Goal: Task Accomplishment & Management: Manage account settings

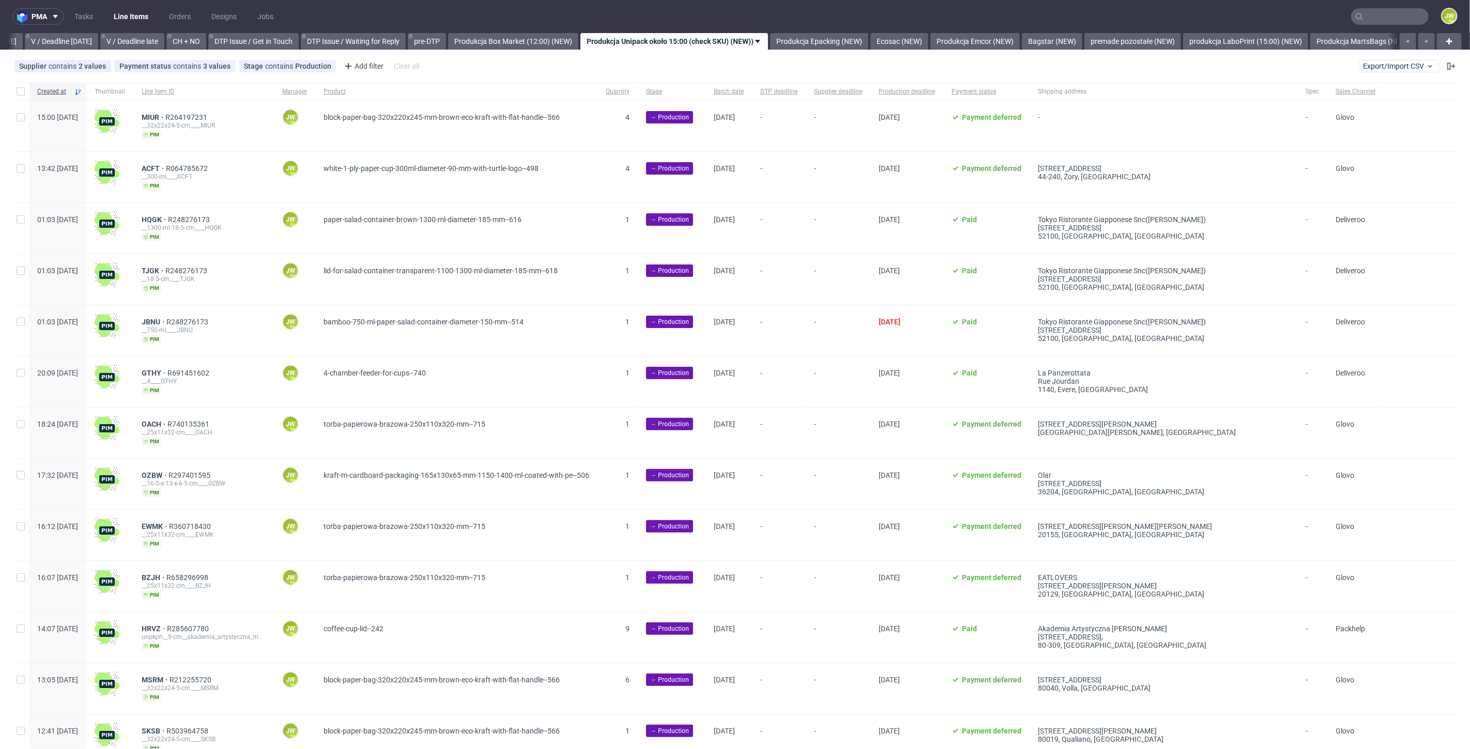
scroll to position [0, 1334]
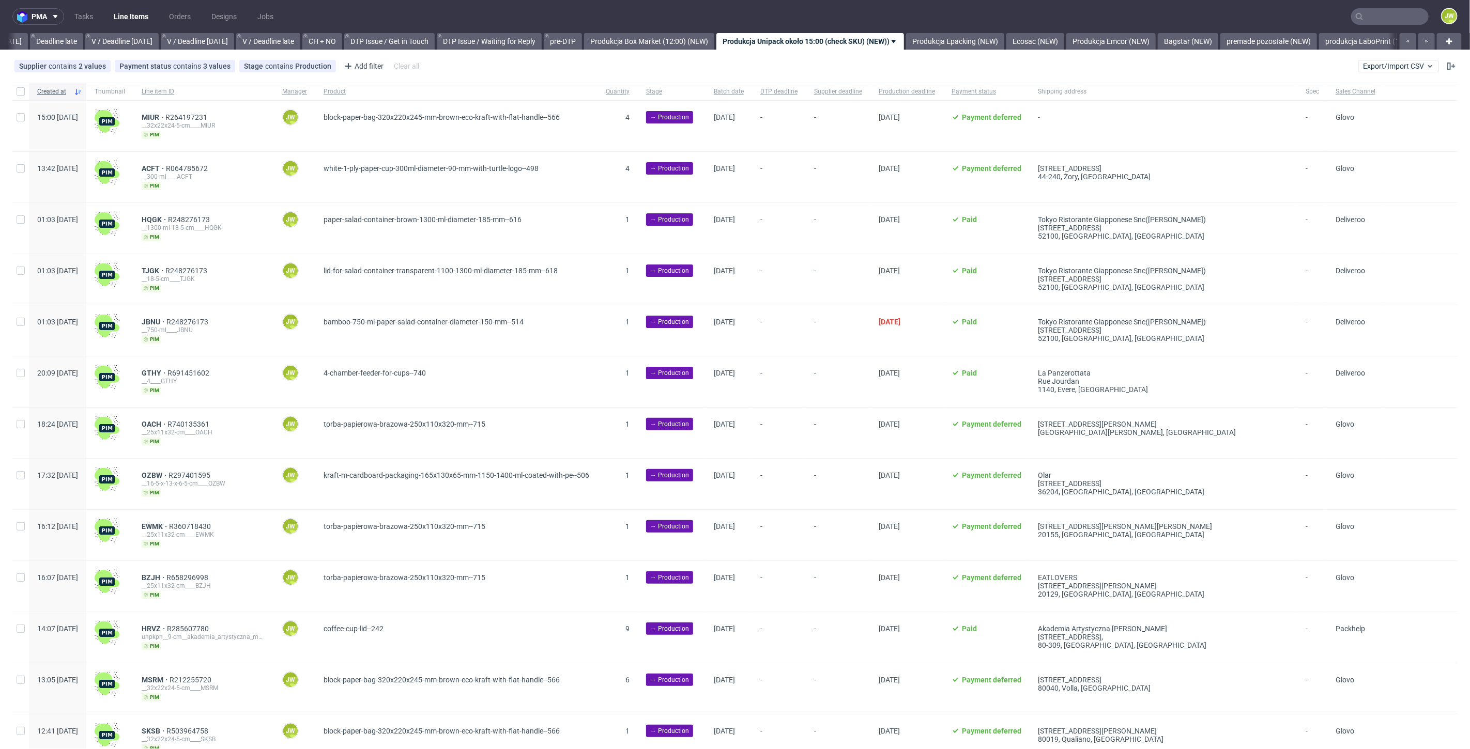
scroll to position [0, 1270]
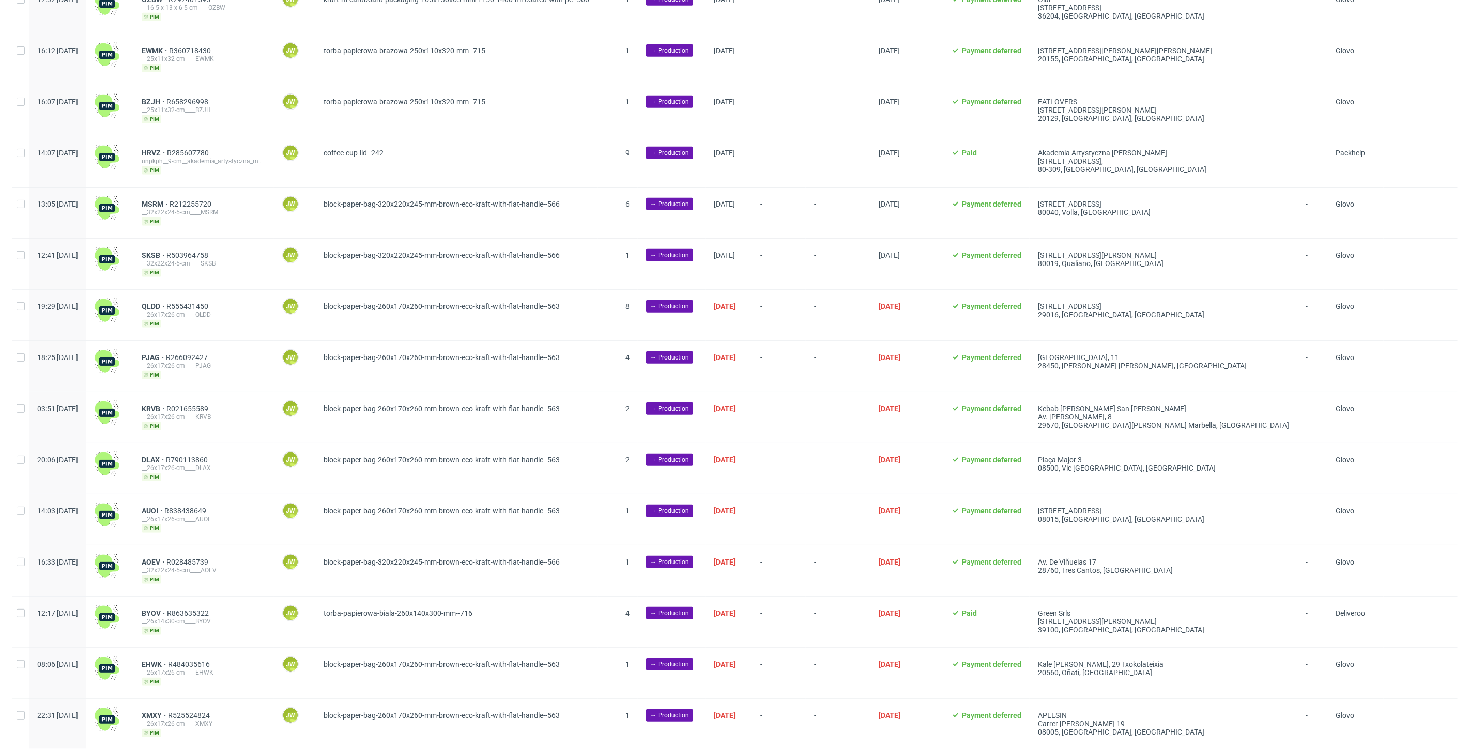
scroll to position [0, 1334]
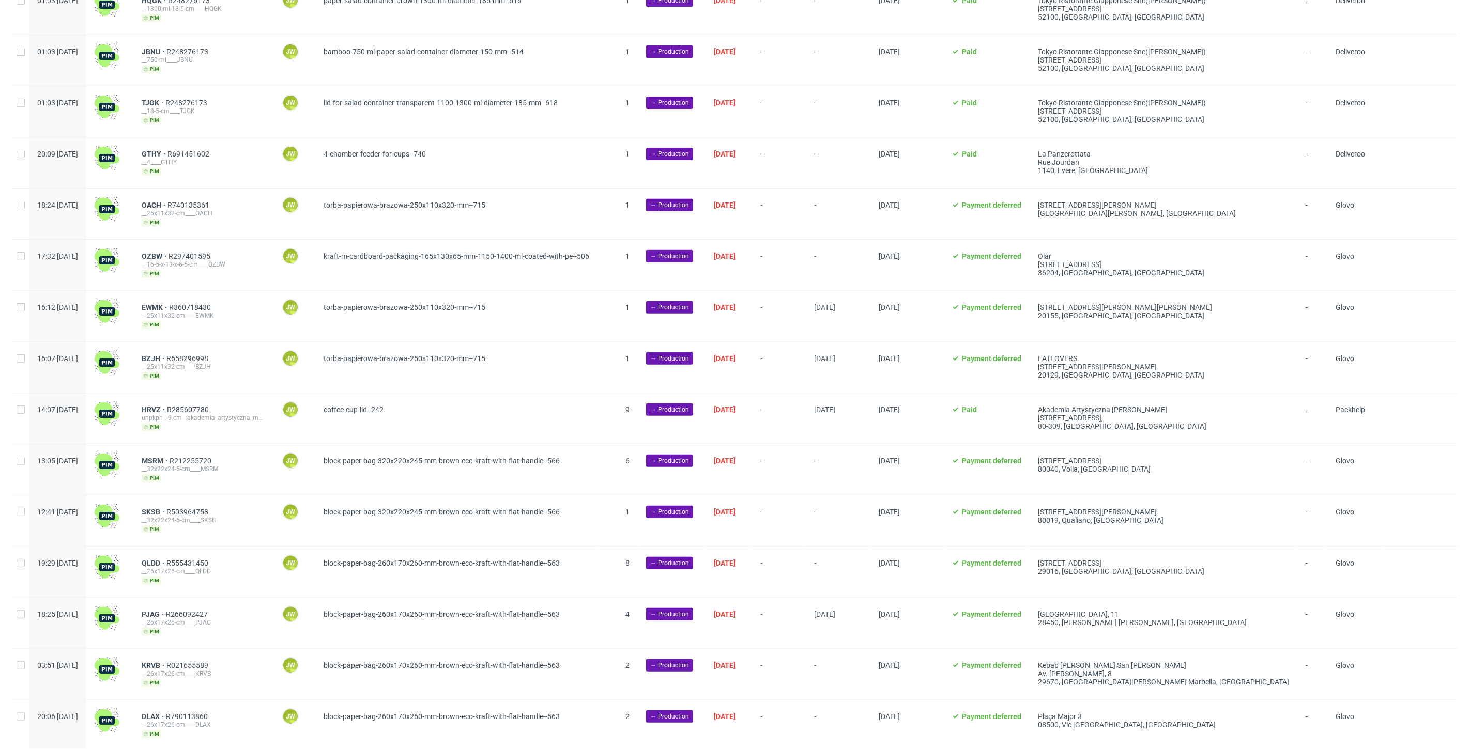
scroll to position [459, 0]
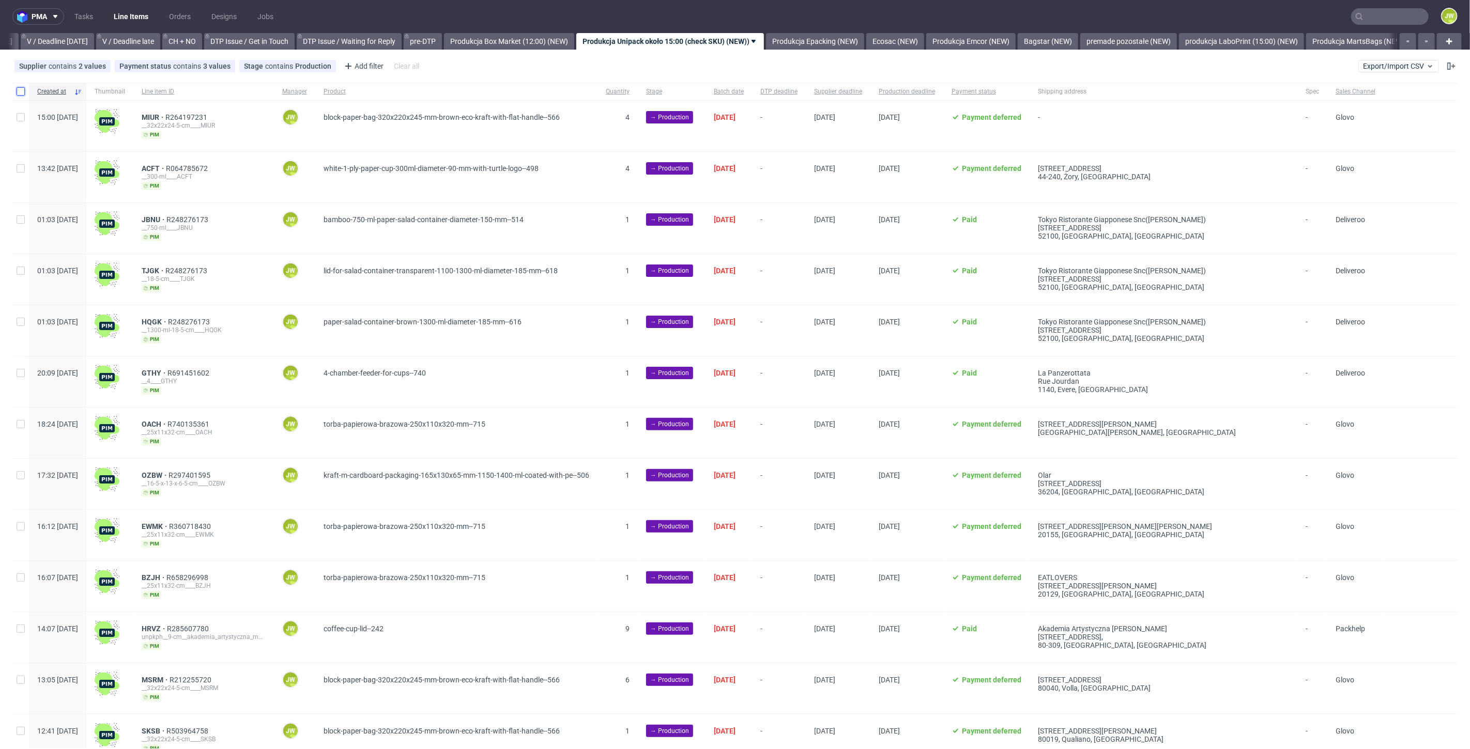
click at [19, 91] on input "checkbox" at bounding box center [21, 91] width 8 height 8
checkbox input "true"
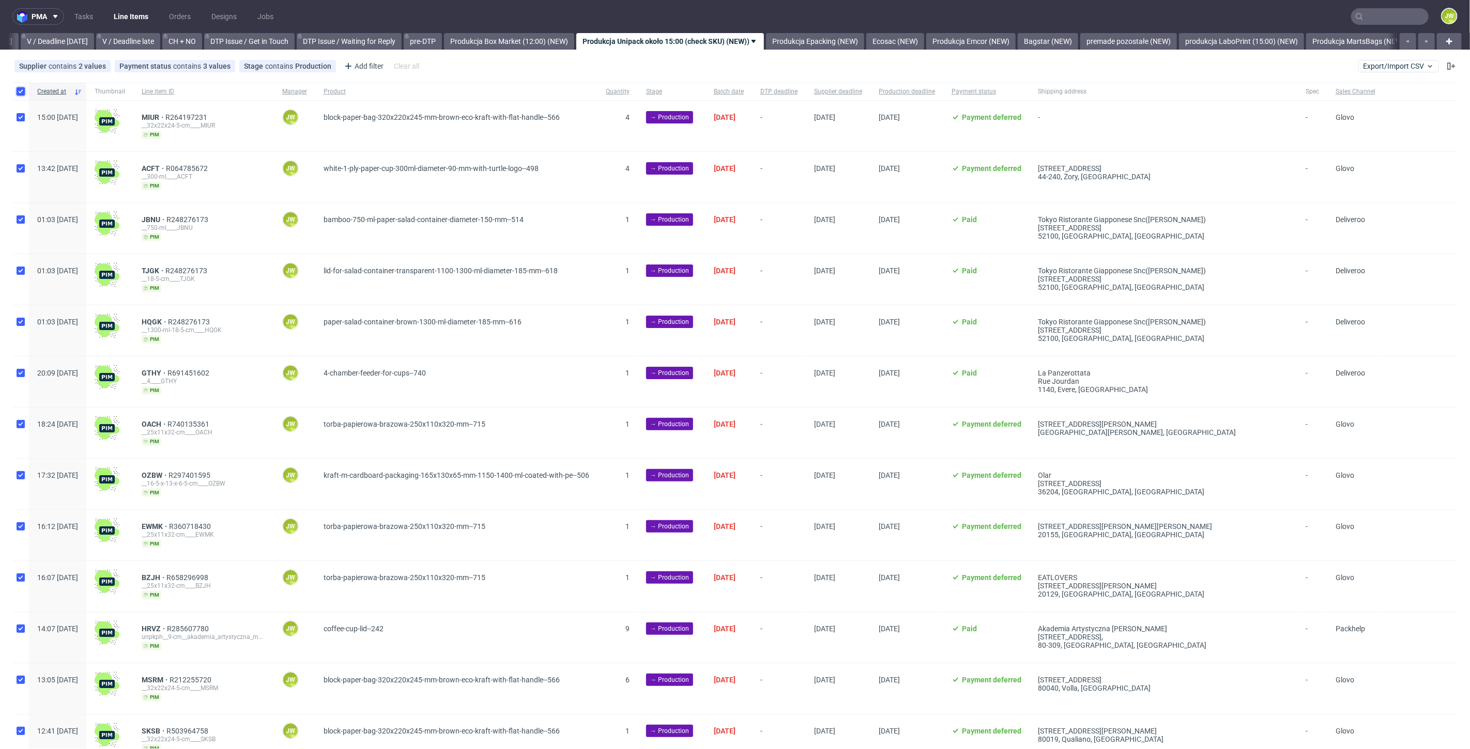
checkbox input "true"
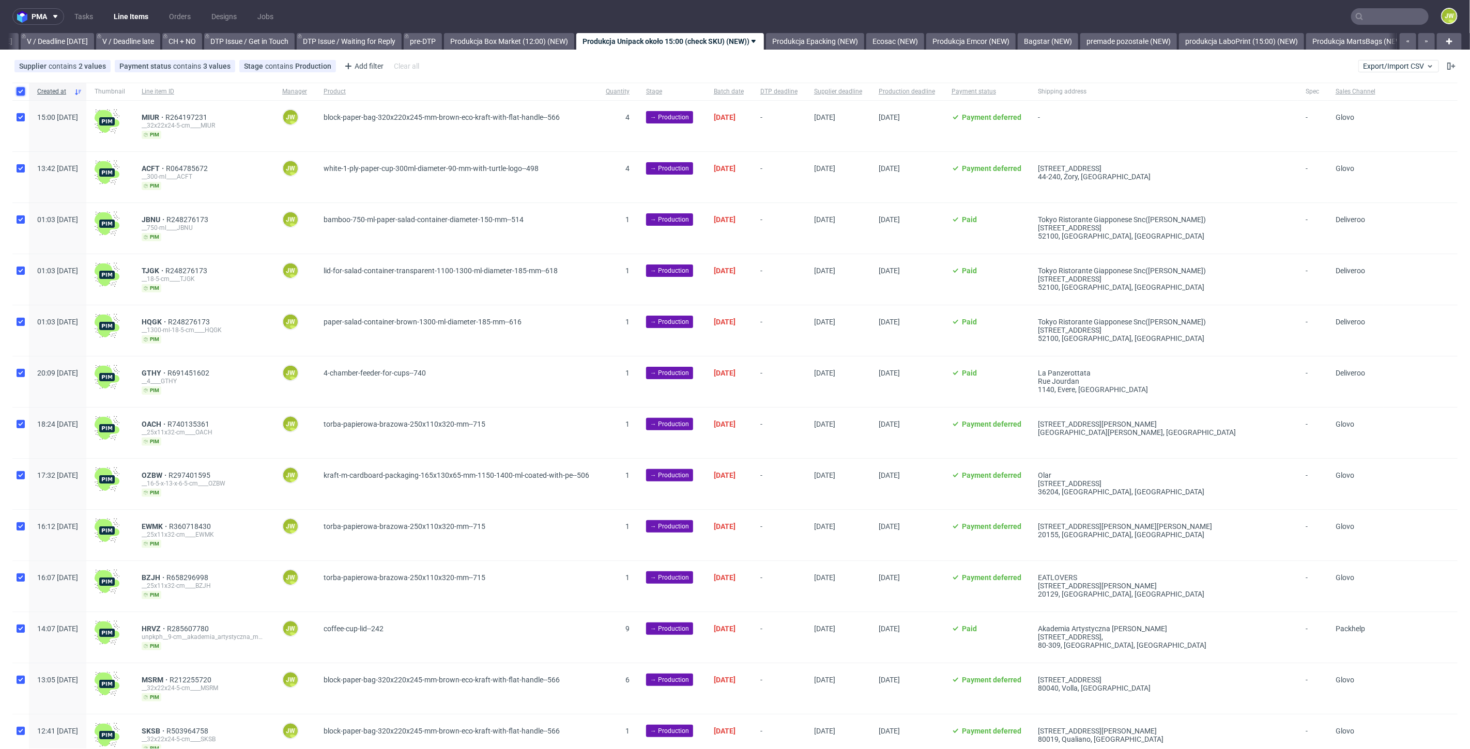
checkbox input "true"
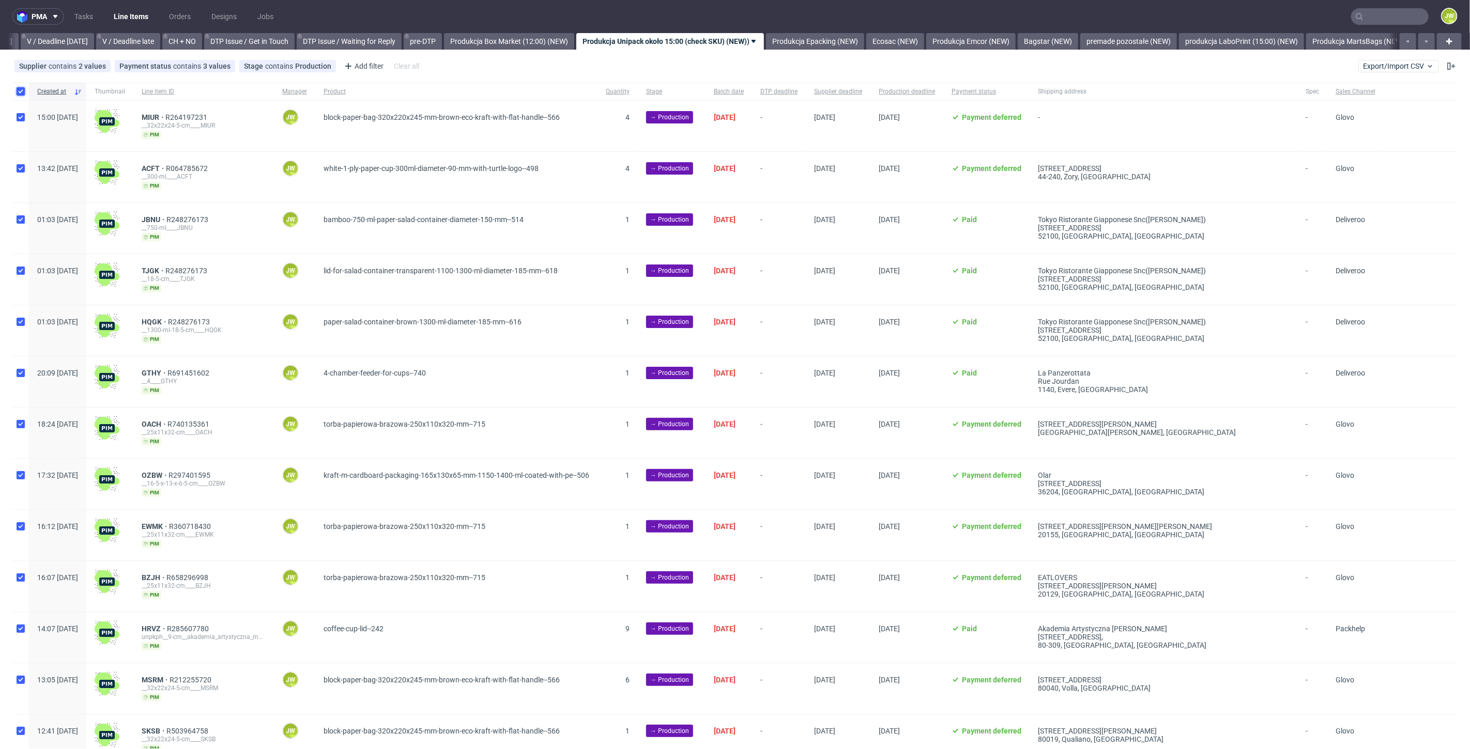
checkbox input "true"
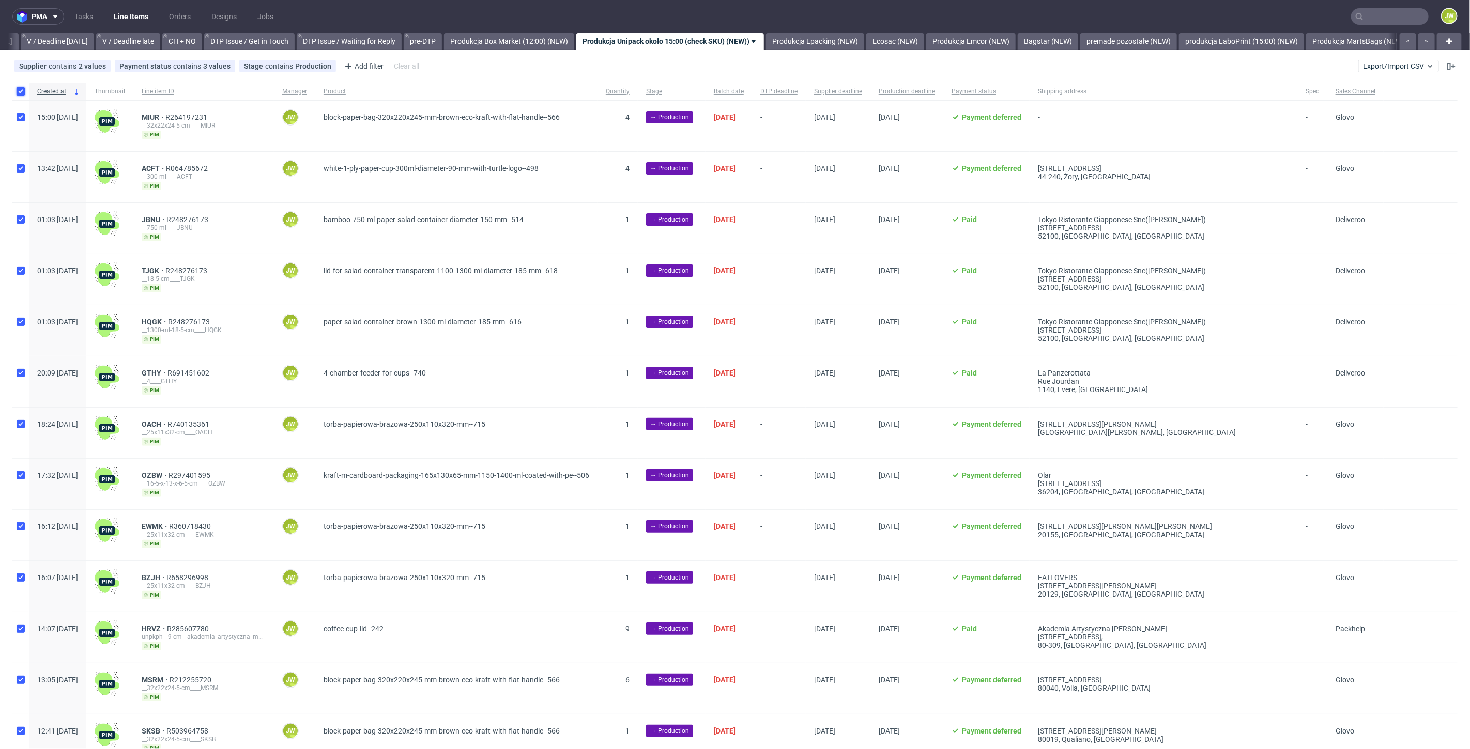
checkbox input "true"
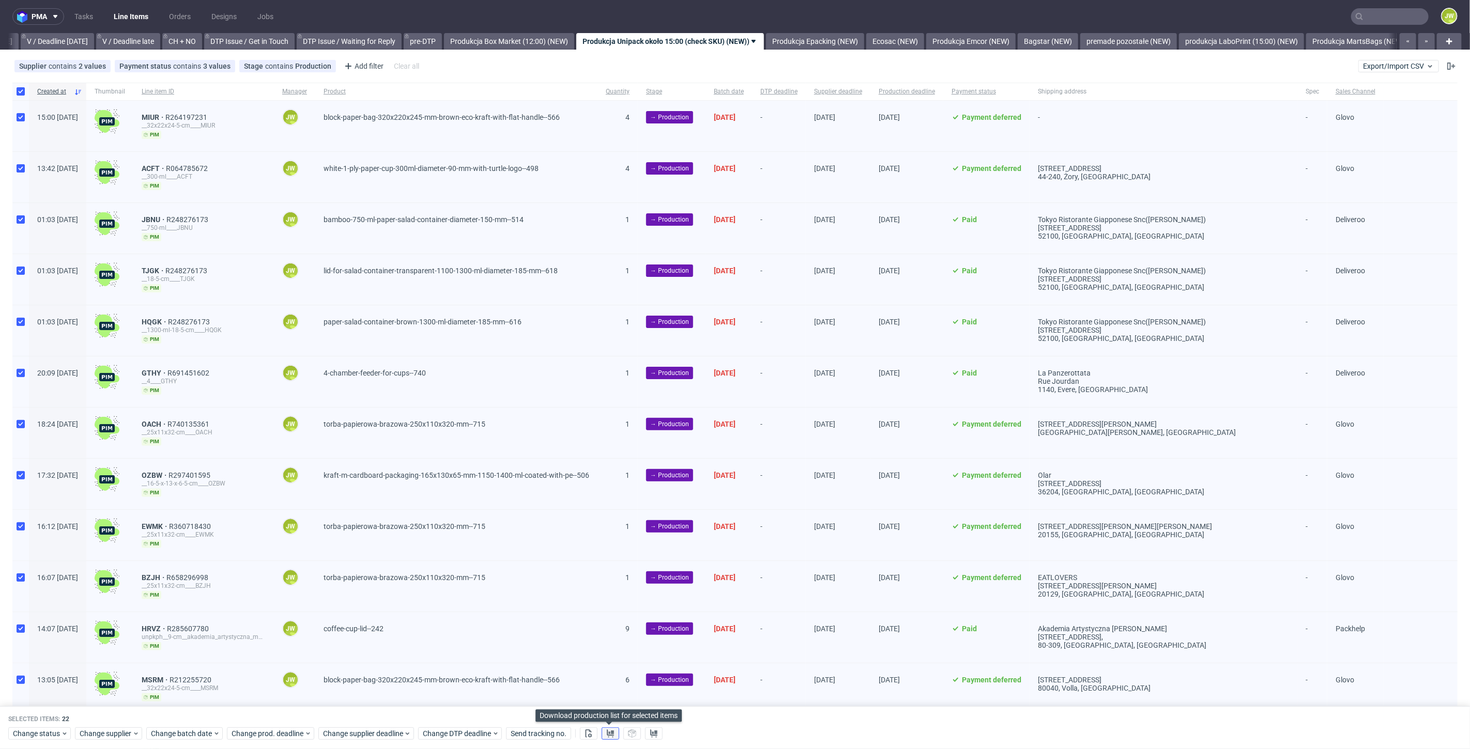
click at [612, 733] on use at bounding box center [610, 734] width 7 height 8
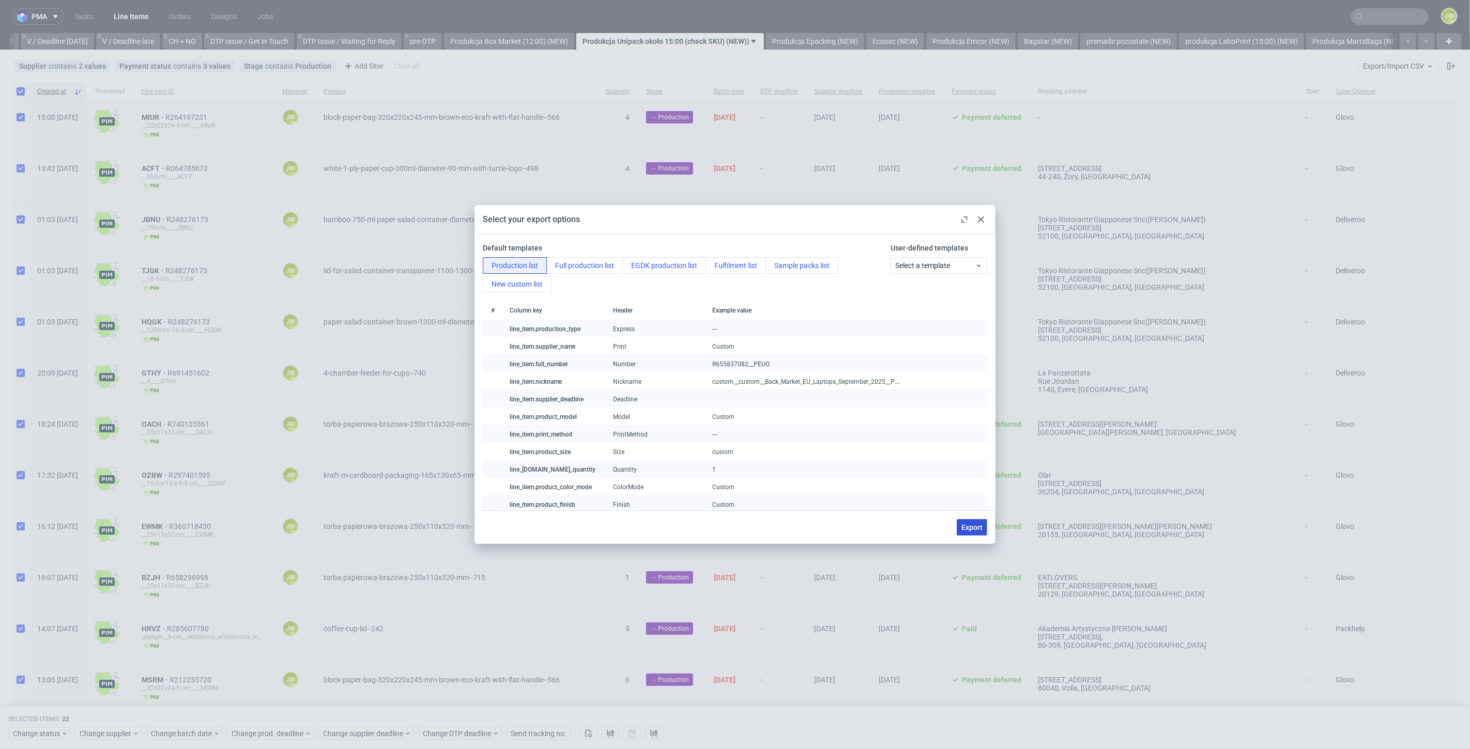
click at [972, 524] on span "Export" at bounding box center [971, 527] width 21 height 7
checkbox input "false"
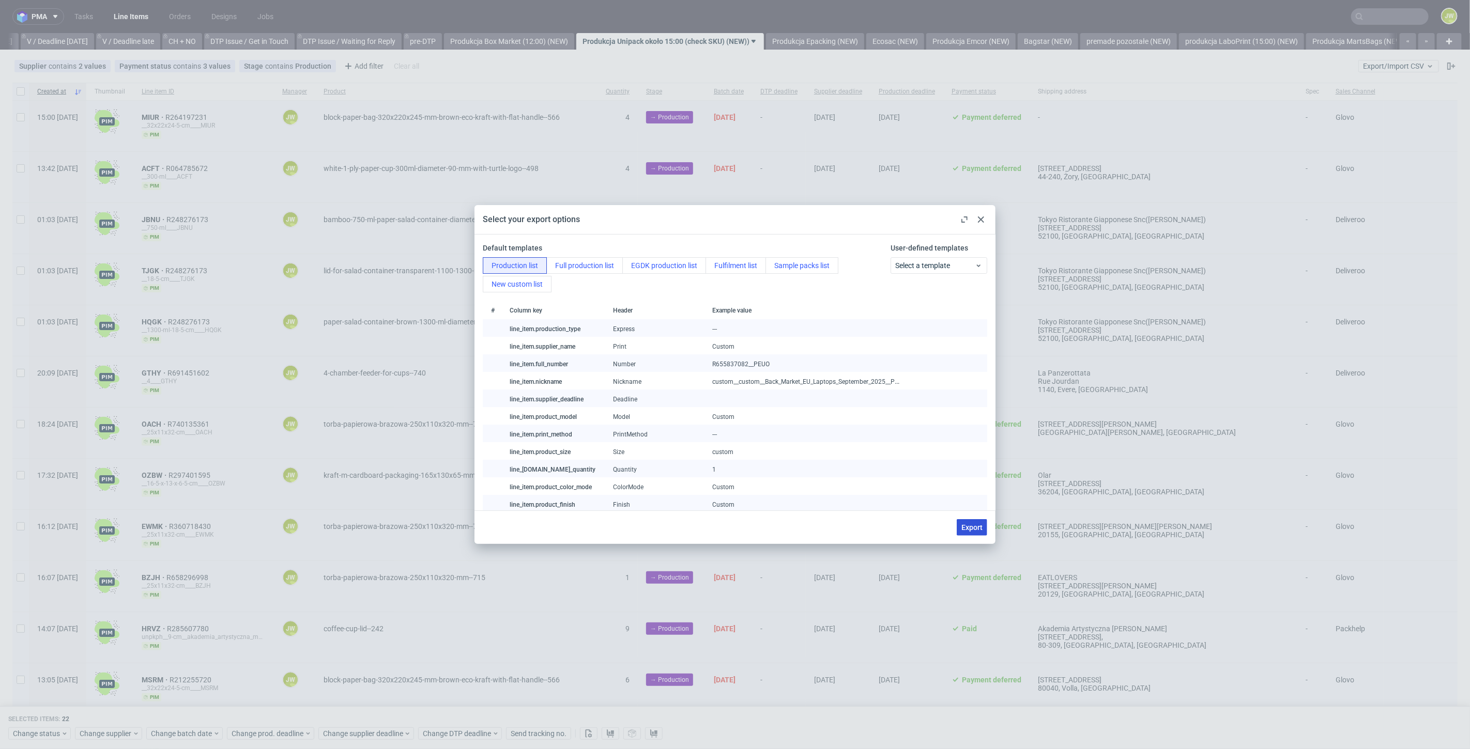
checkbox input "false"
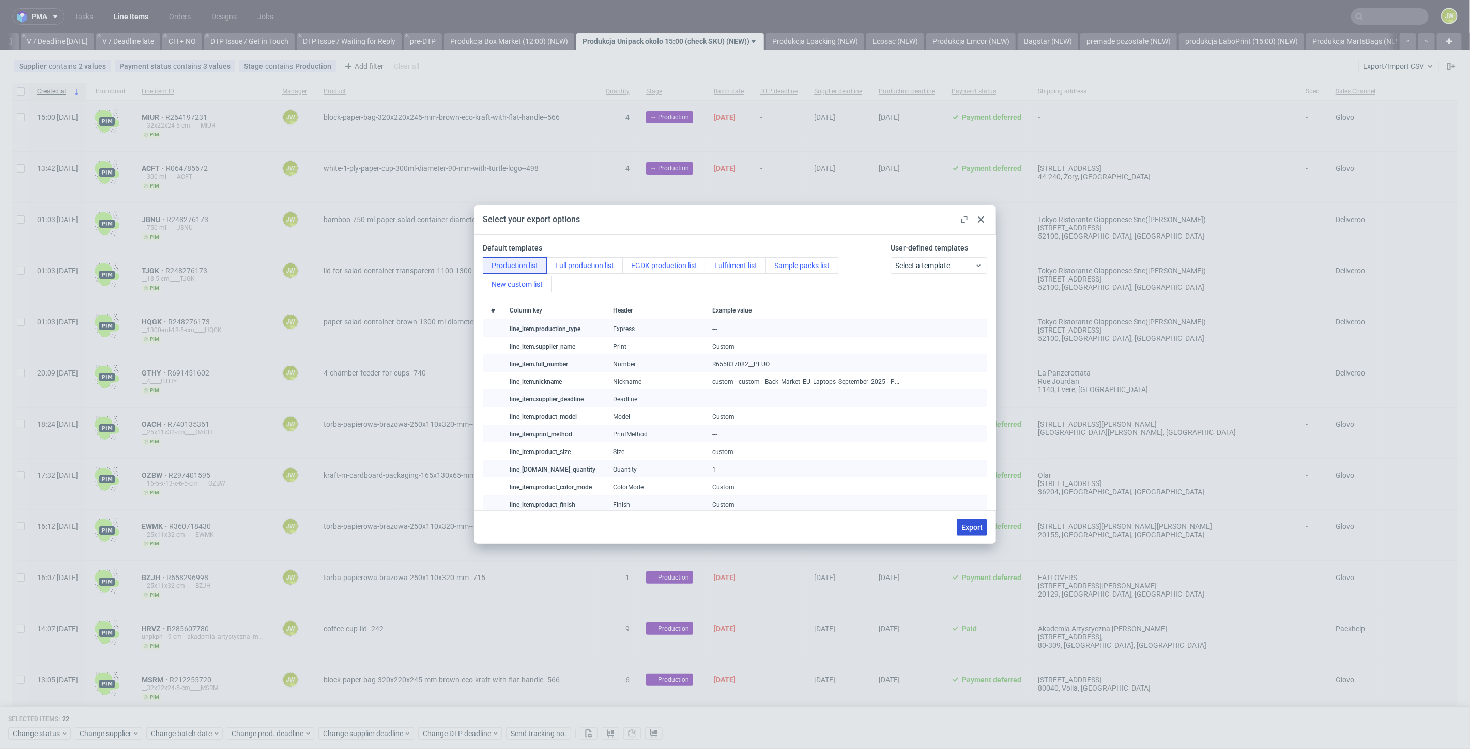
checkbox input "false"
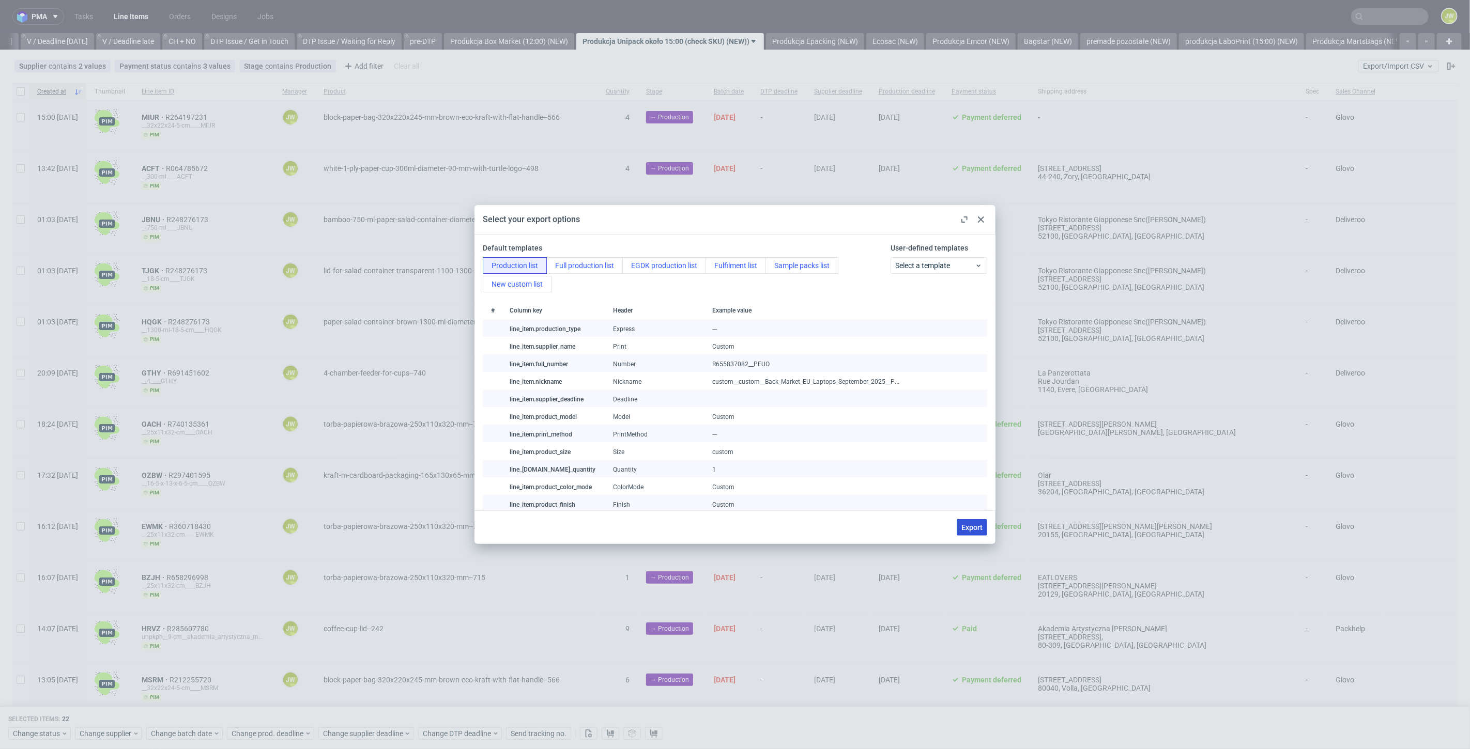
checkbox input "false"
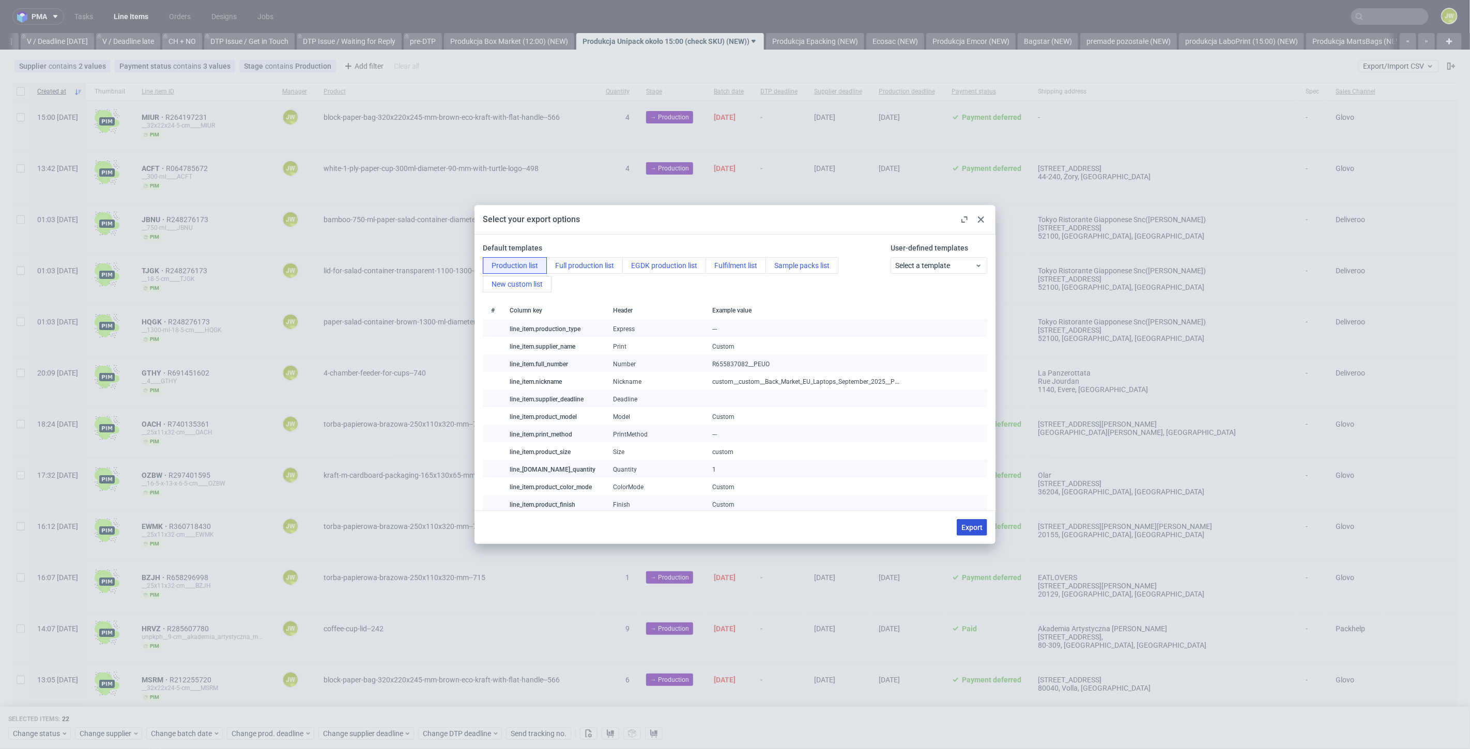
checkbox input "false"
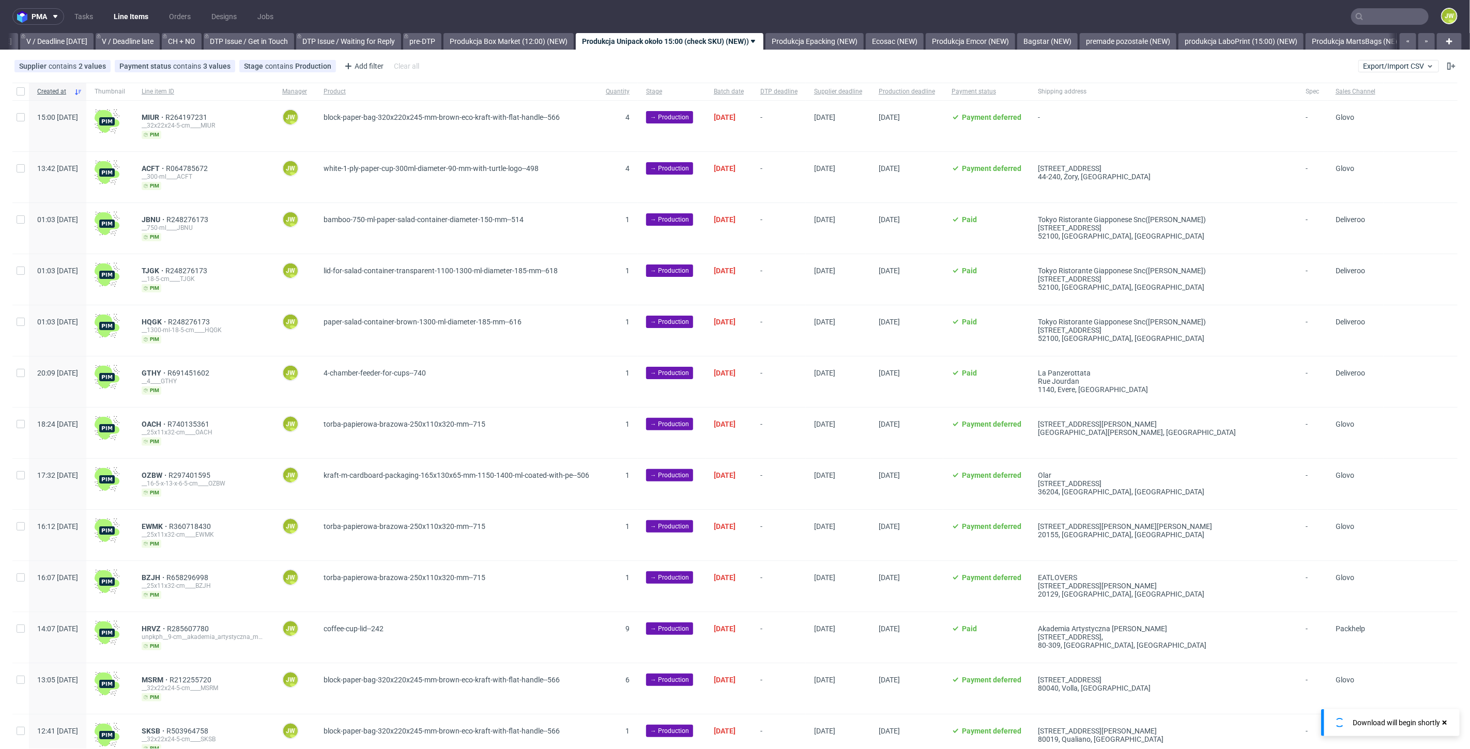
scroll to position [0, 1334]
click at [20, 91] on input "checkbox" at bounding box center [21, 91] width 8 height 8
checkbox input "true"
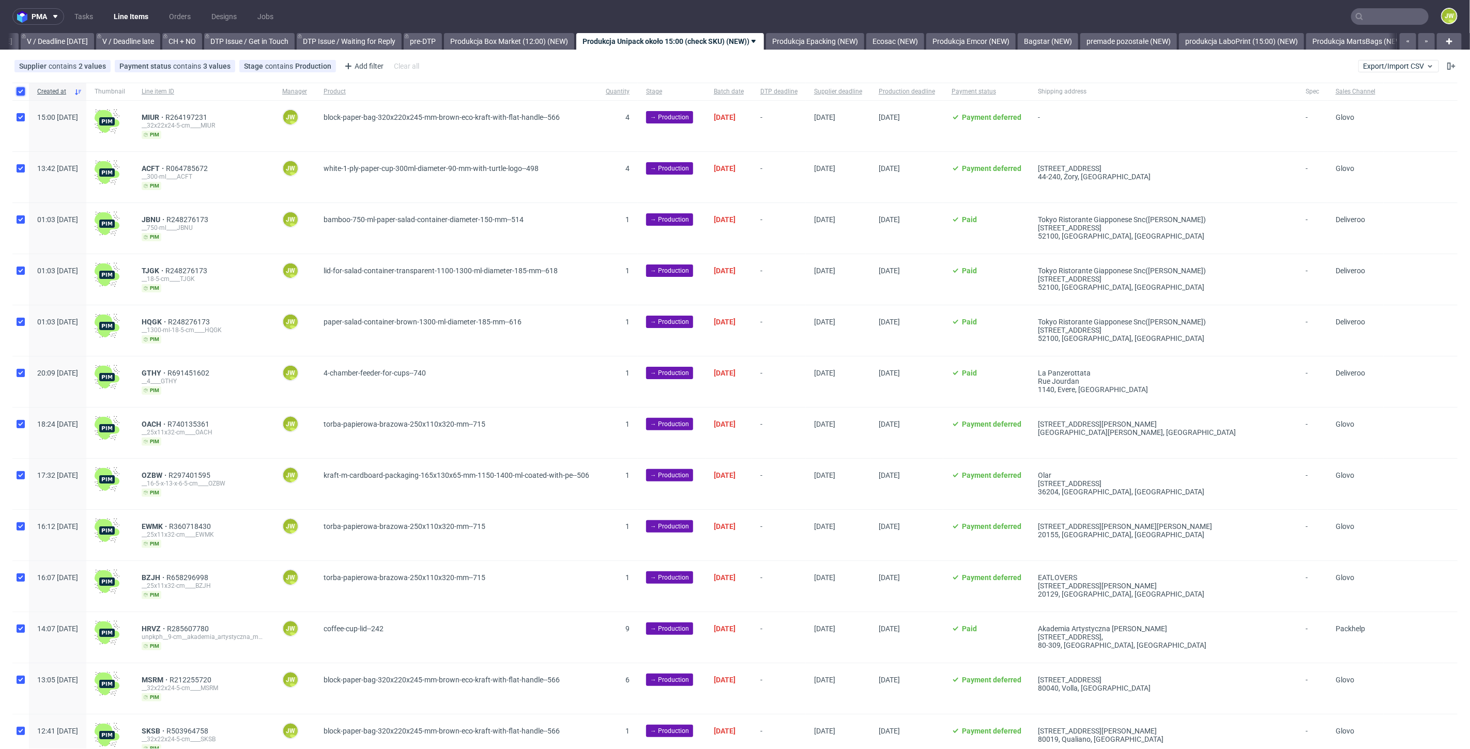
checkbox input "true"
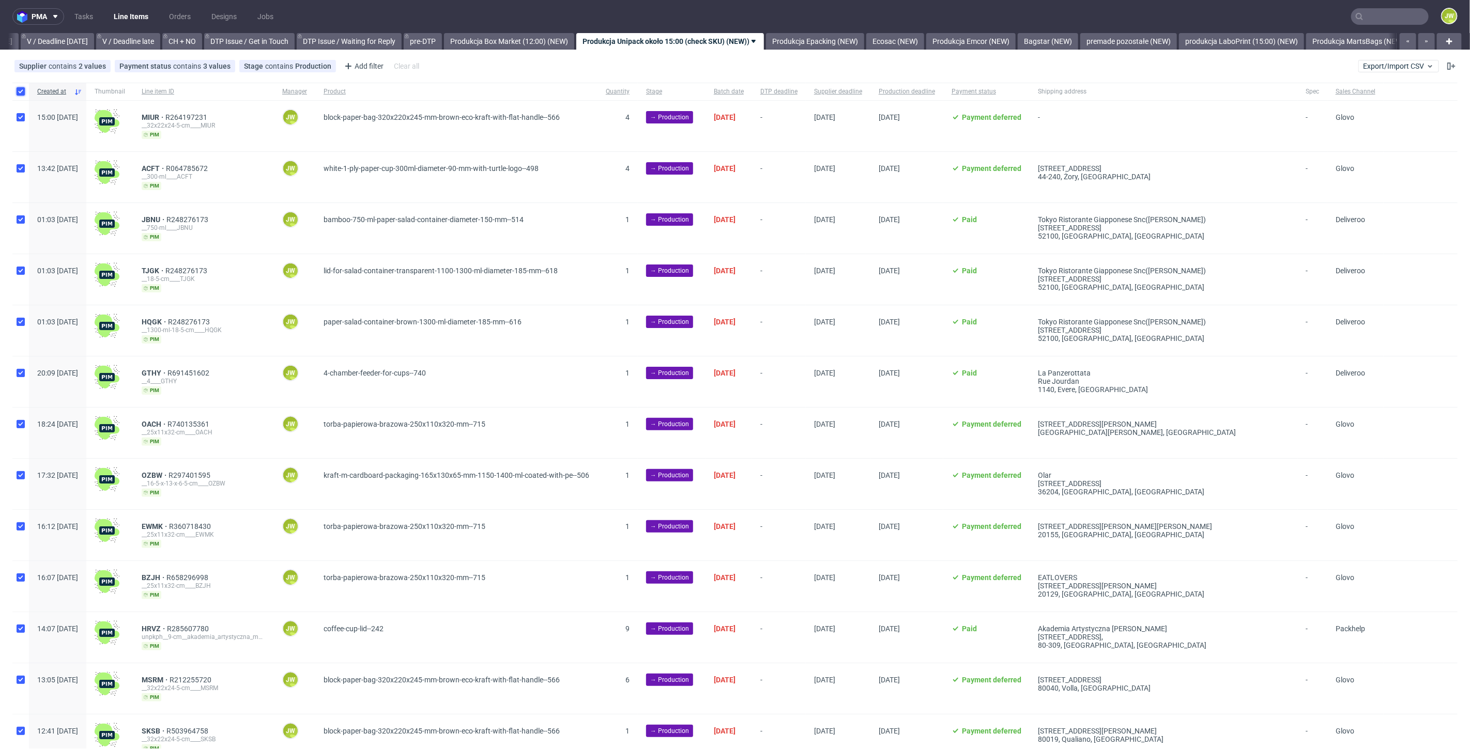
checkbox input "true"
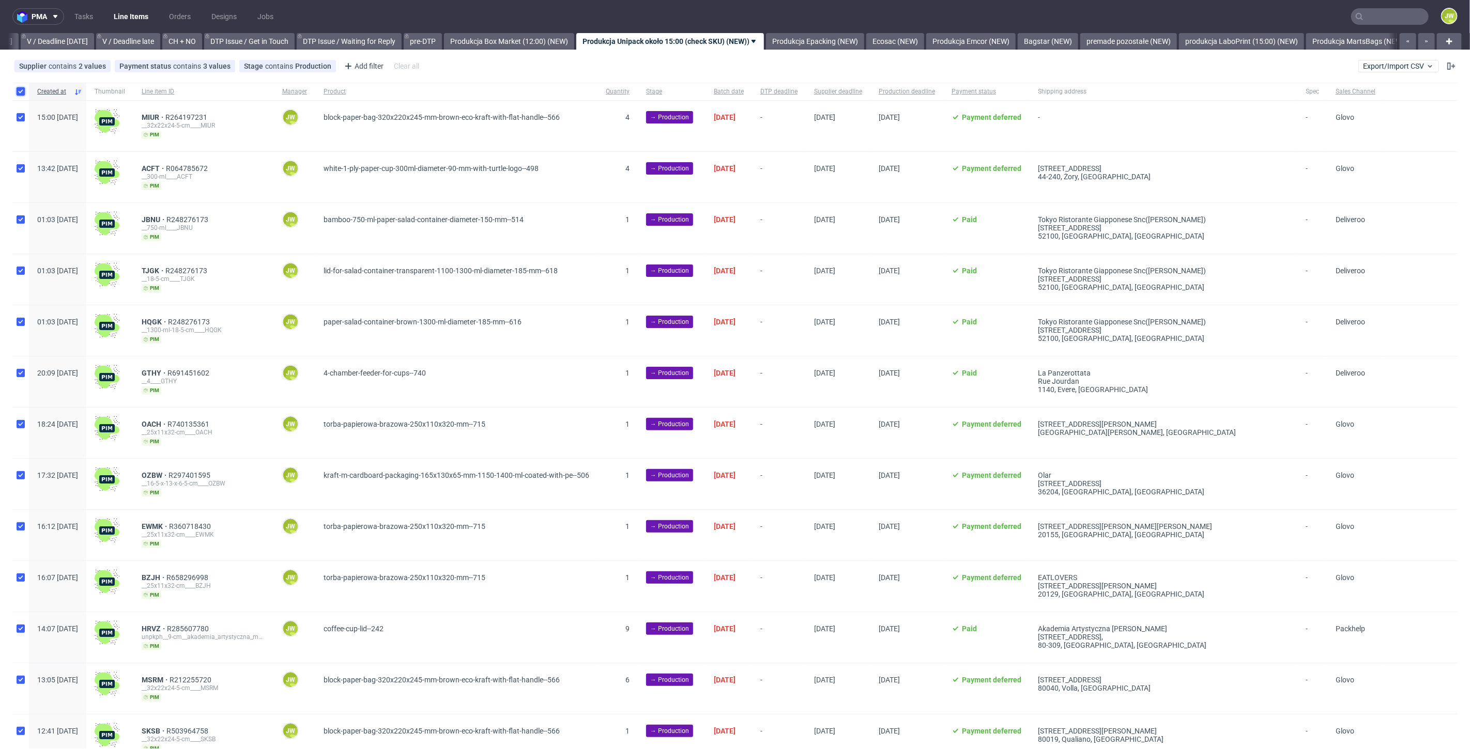
checkbox input "true"
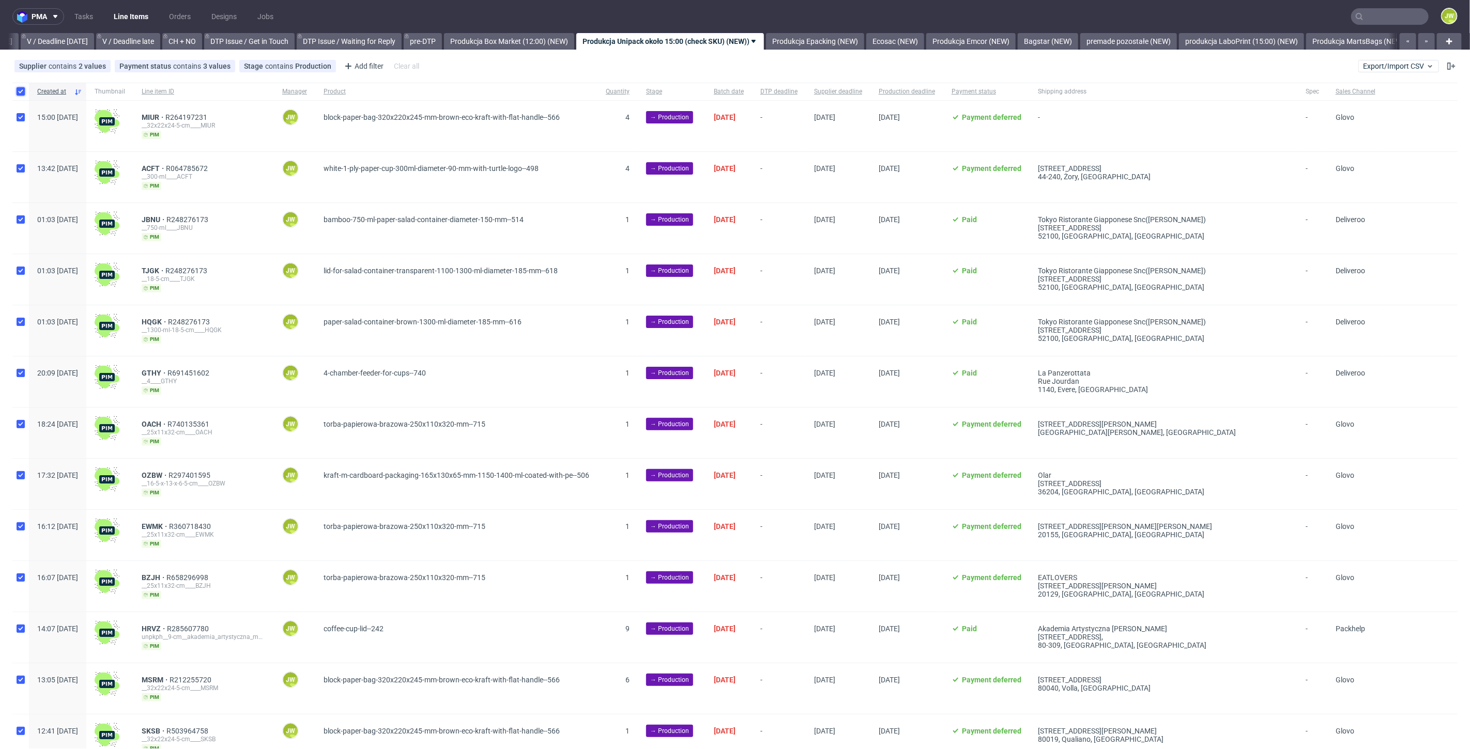
checkbox input "true"
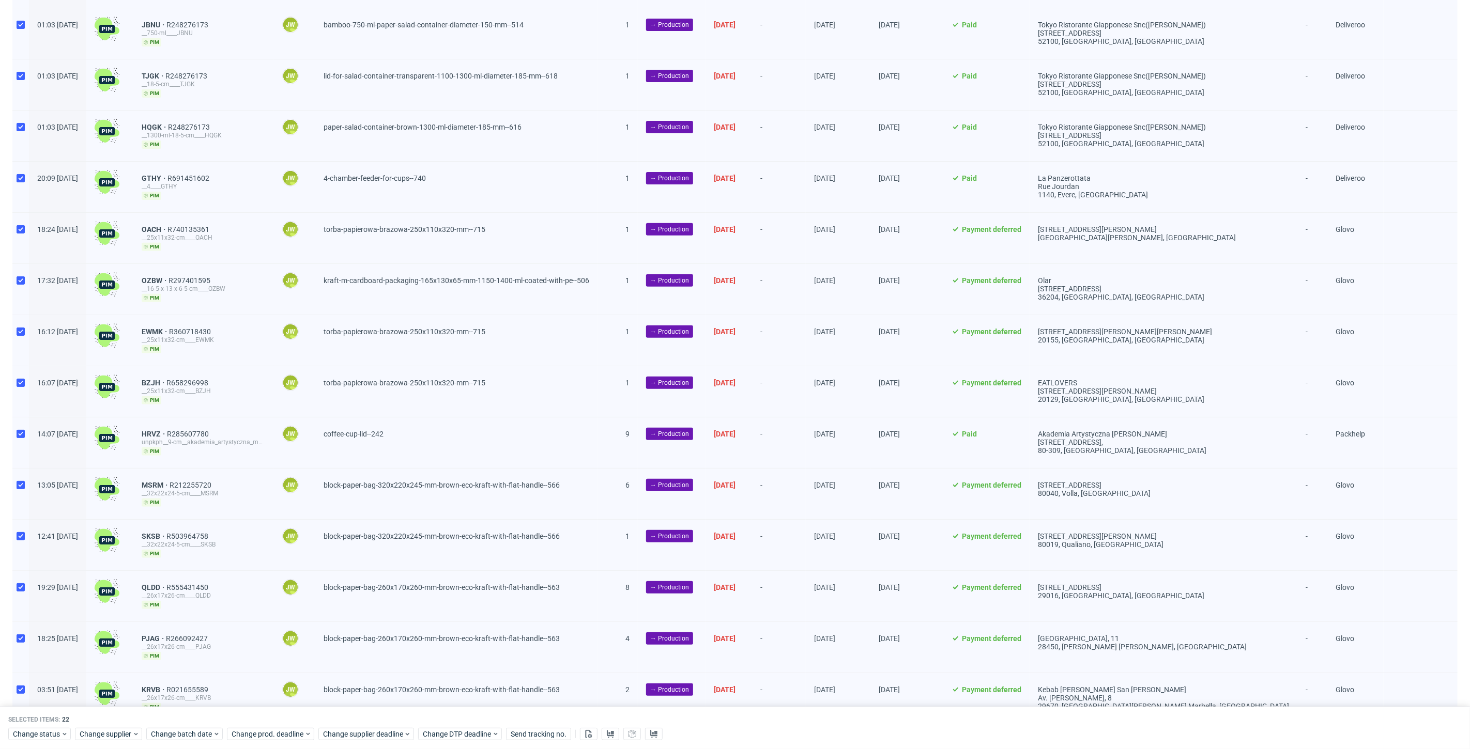
scroll to position [287, 0]
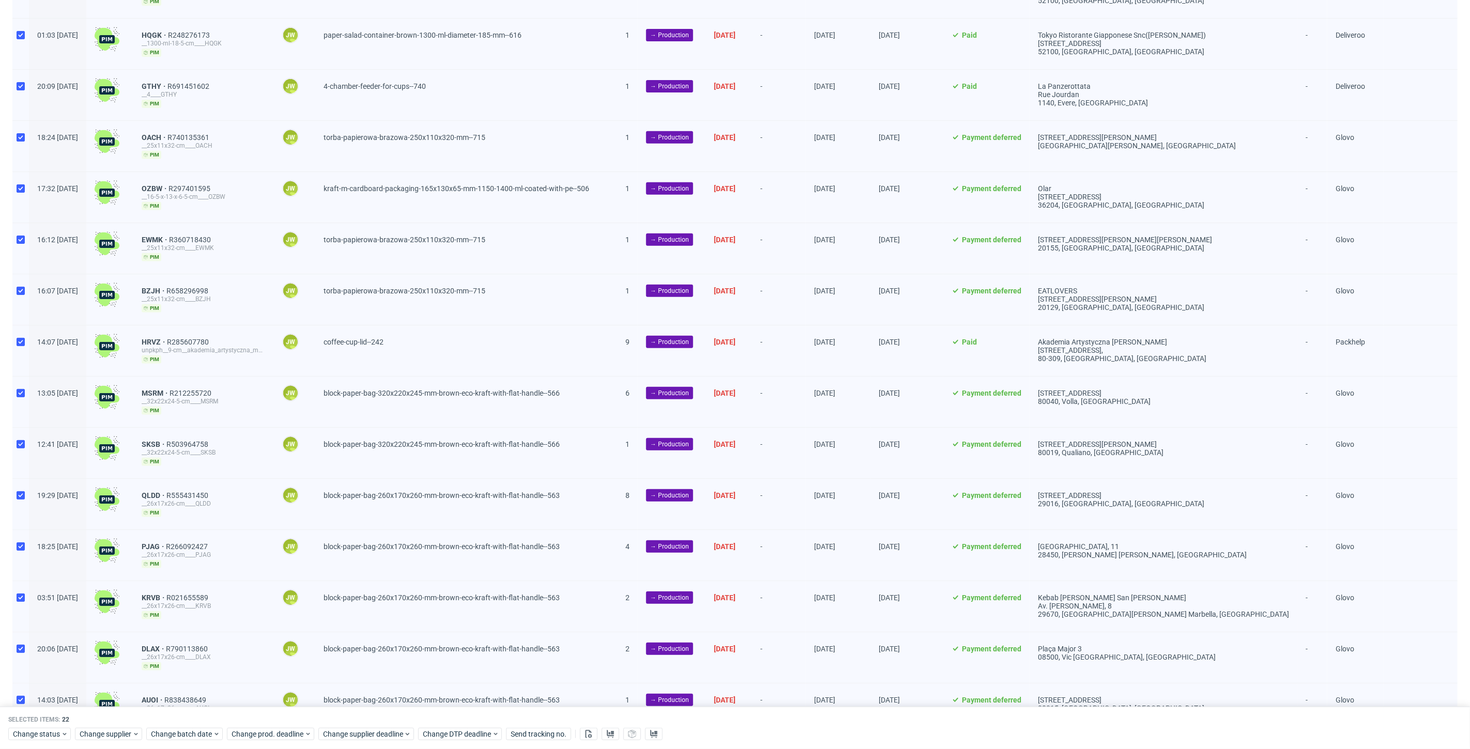
click at [52, 727] on div "Change status Change supplier Change batch date Change prod. deadline Change su…" at bounding box center [734, 733] width 1453 height 15
click at [50, 732] on span "Change status" at bounding box center [37, 734] width 48 height 10
click at [28, 617] on span "In Production" at bounding box center [38, 618] width 52 height 14
click at [110, 711] on span "Save" at bounding box center [118, 714] width 16 height 7
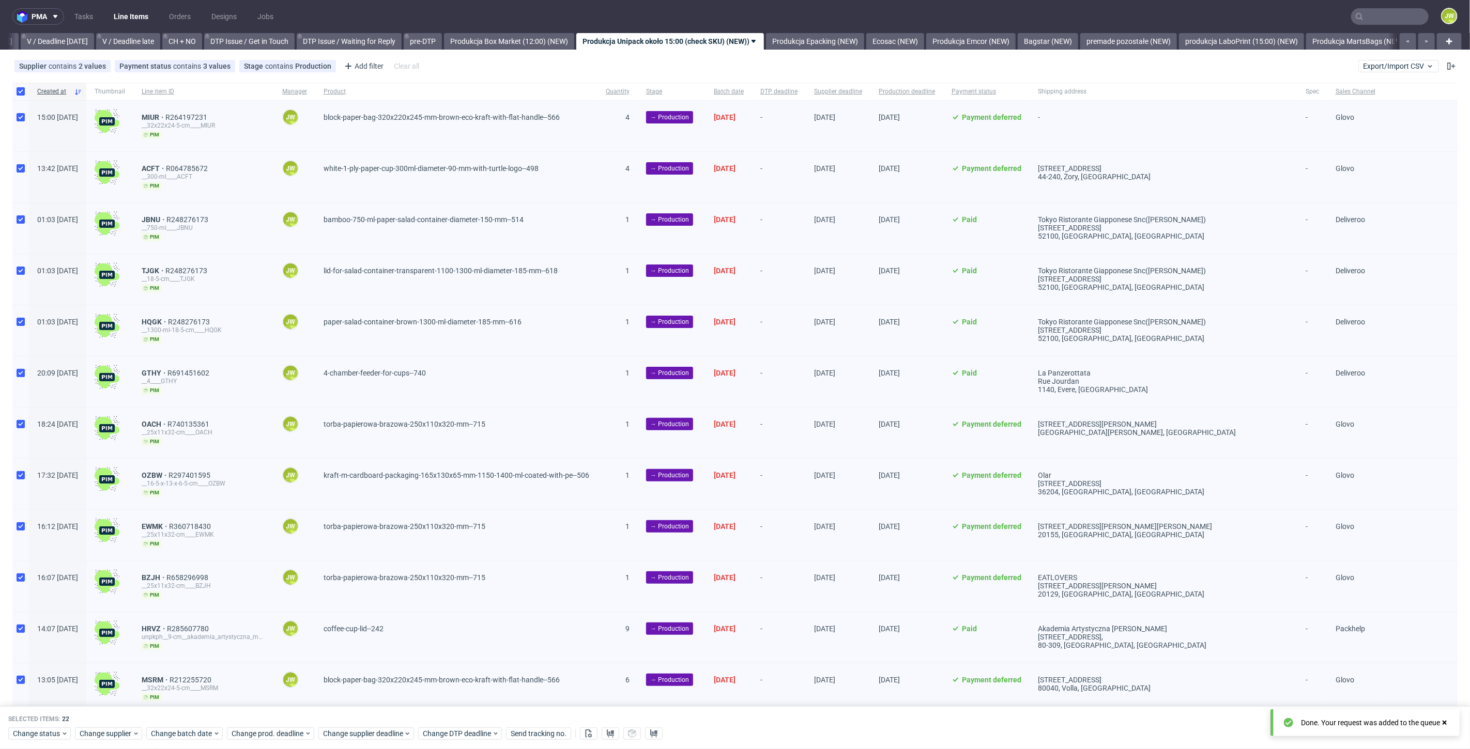
scroll to position [0, 0]
click at [573, 73] on div "Supplier contains 2 values Unipack, Unipack PH Payment status contains 3 values…" at bounding box center [735, 66] width 1470 height 25
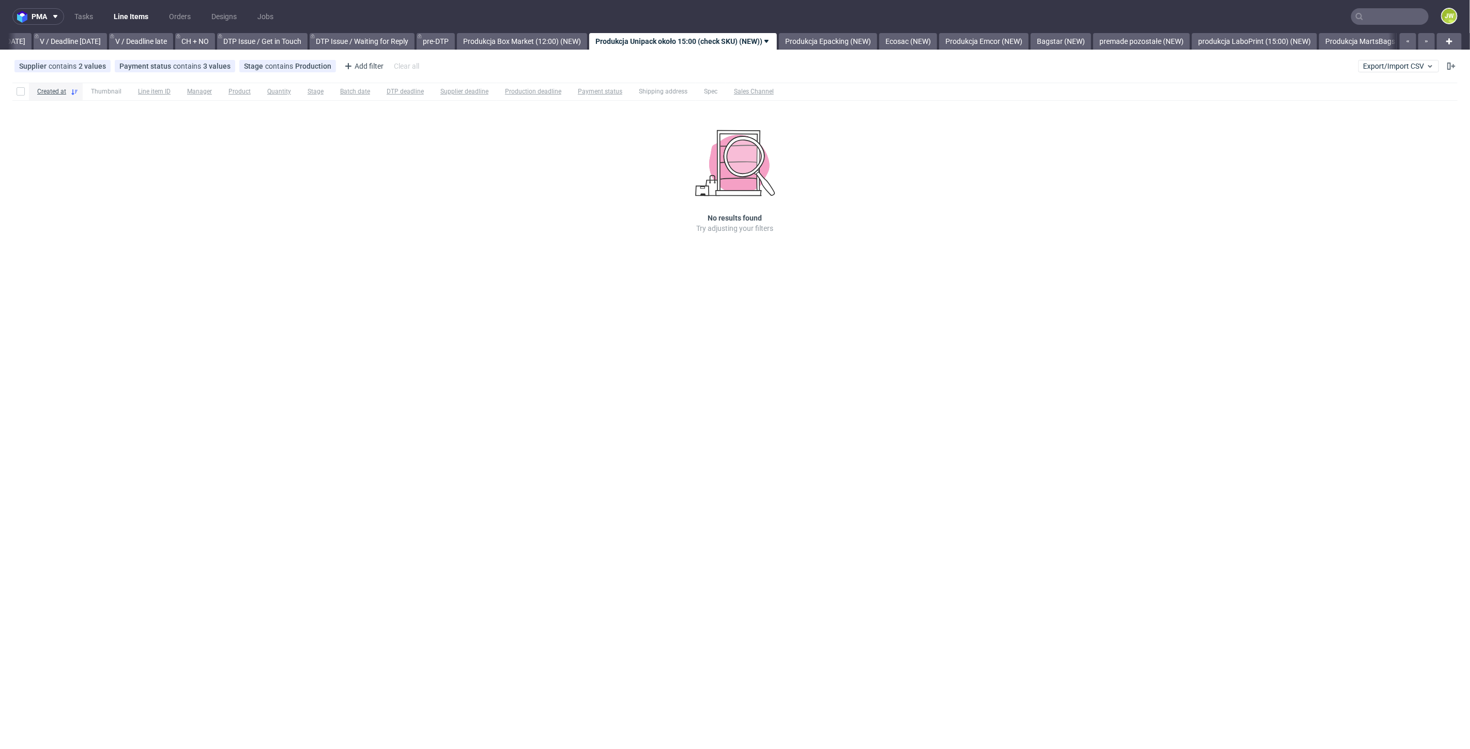
scroll to position [0, 1330]
